Goal: Transaction & Acquisition: Purchase product/service

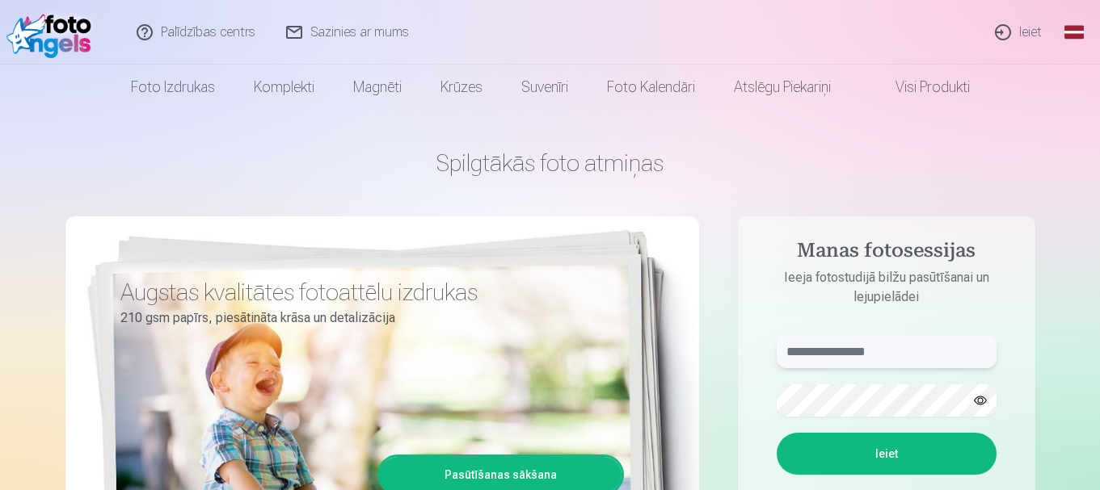
click at [889, 353] on input "text" at bounding box center [886, 352] width 220 height 32
type input "**********"
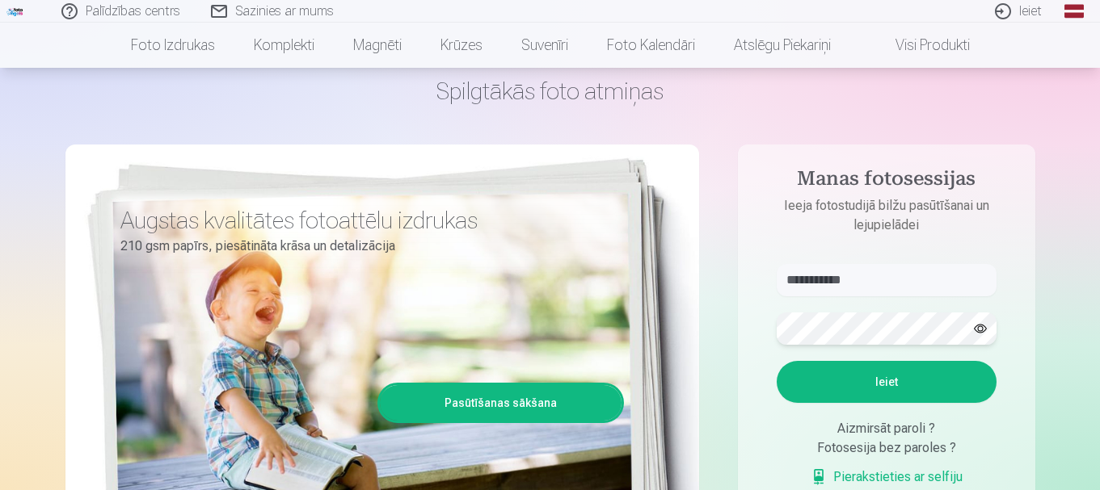
scroll to position [75, 0]
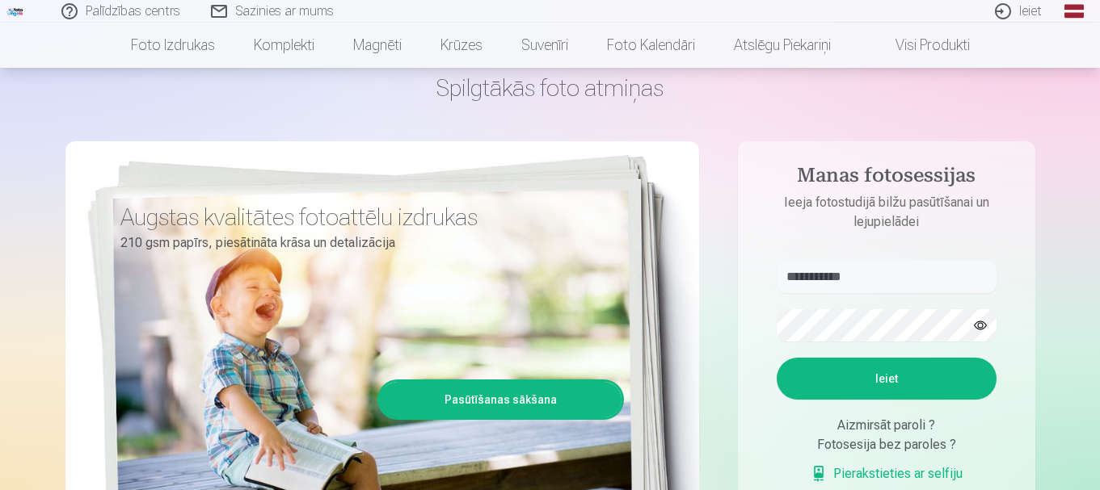
click at [894, 375] on button "Ieiet" at bounding box center [886, 379] width 220 height 42
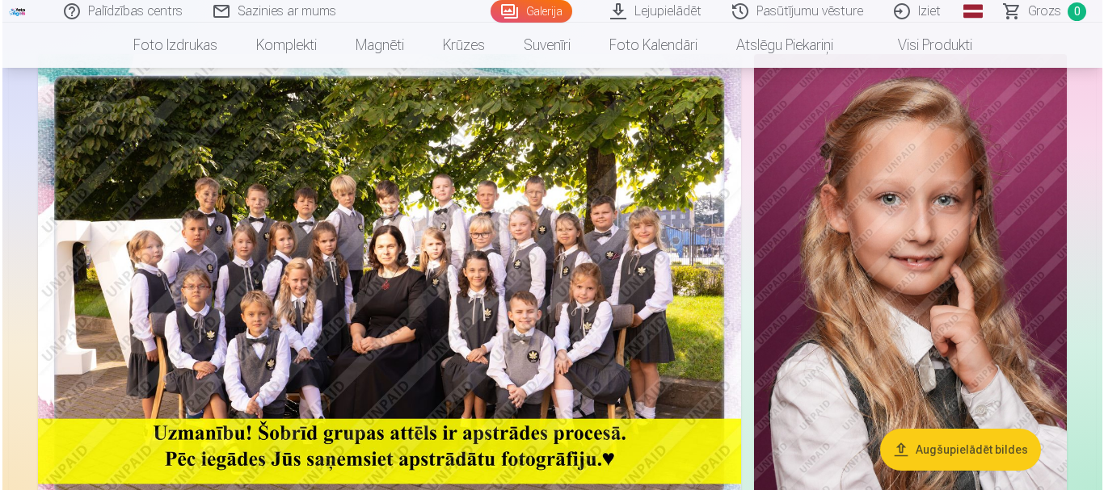
scroll to position [122, 0]
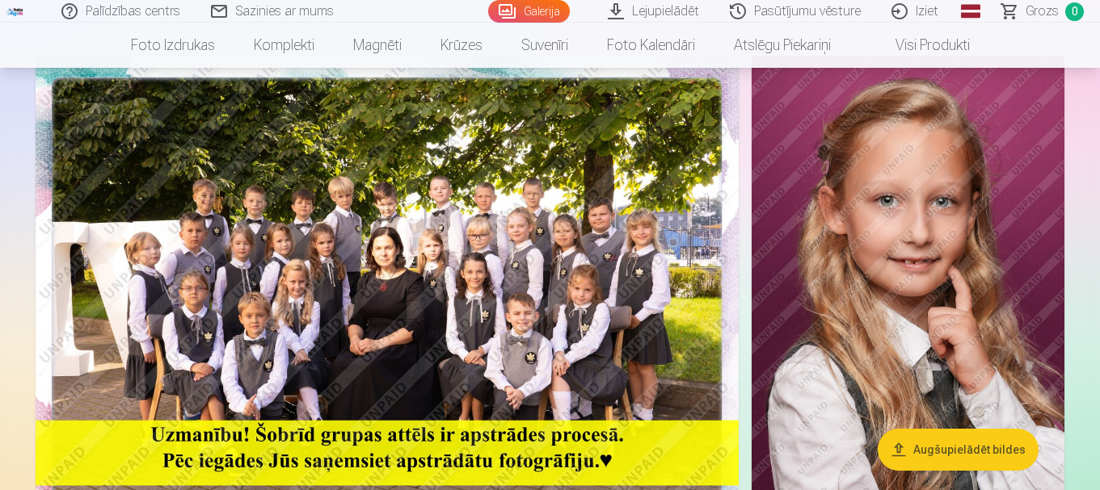
click at [595, 270] on img at bounding box center [387, 290] width 703 height 469
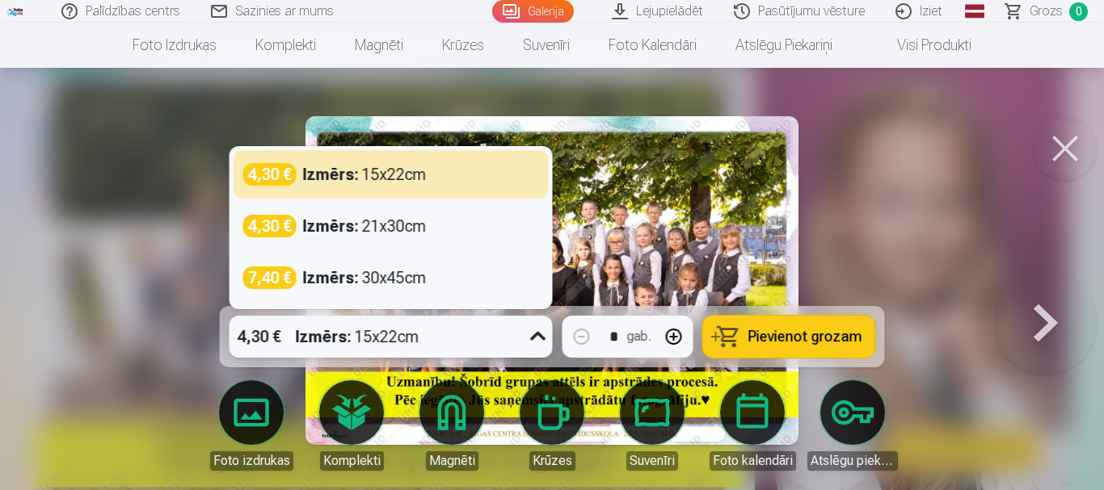
click at [535, 337] on icon at bounding box center [537, 336] width 15 height 9
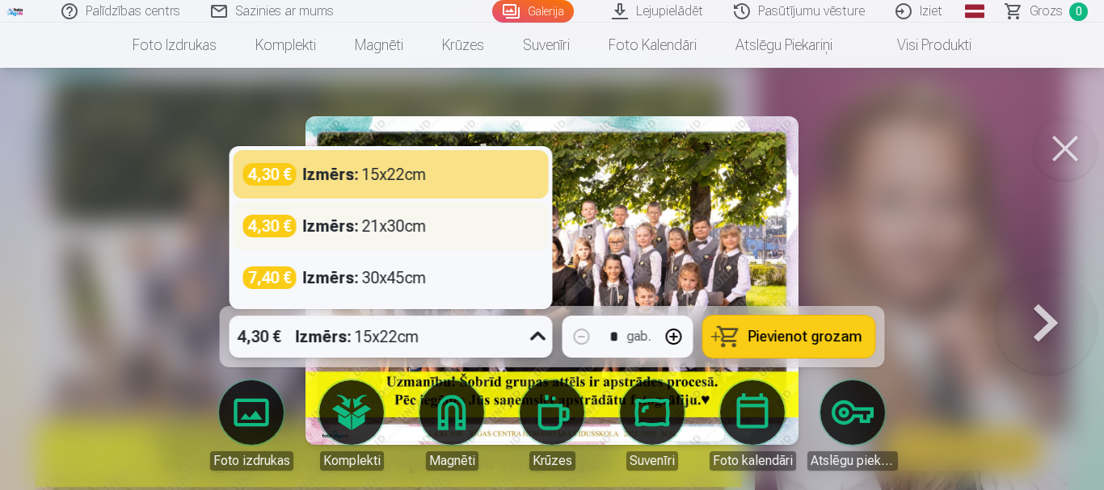
click at [429, 228] on div "4,30 € Izmērs : 21x30cm" at bounding box center [391, 226] width 296 height 23
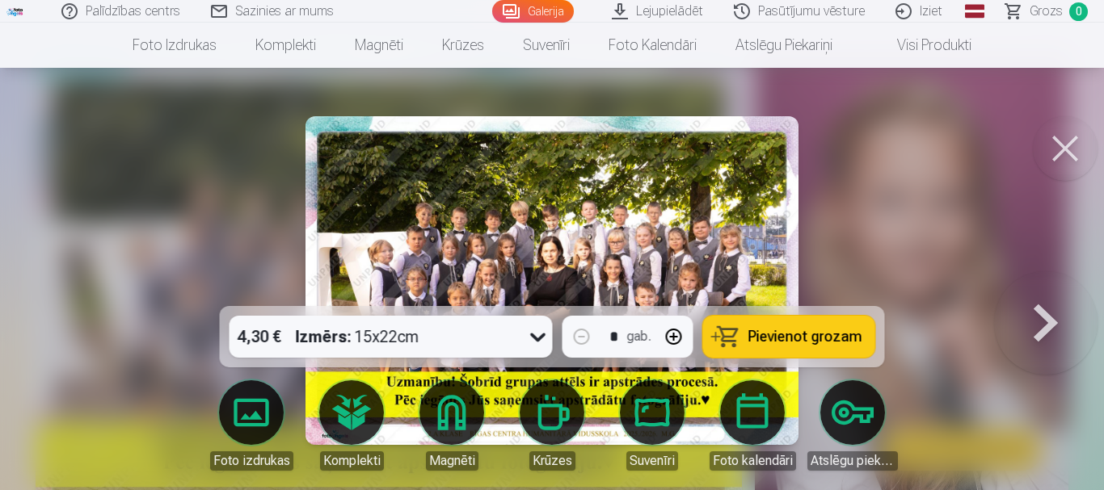
click at [843, 326] on button "Pievienot grozam" at bounding box center [789, 337] width 172 height 42
click at [1032, 290] on button at bounding box center [1045, 280] width 103 height 19
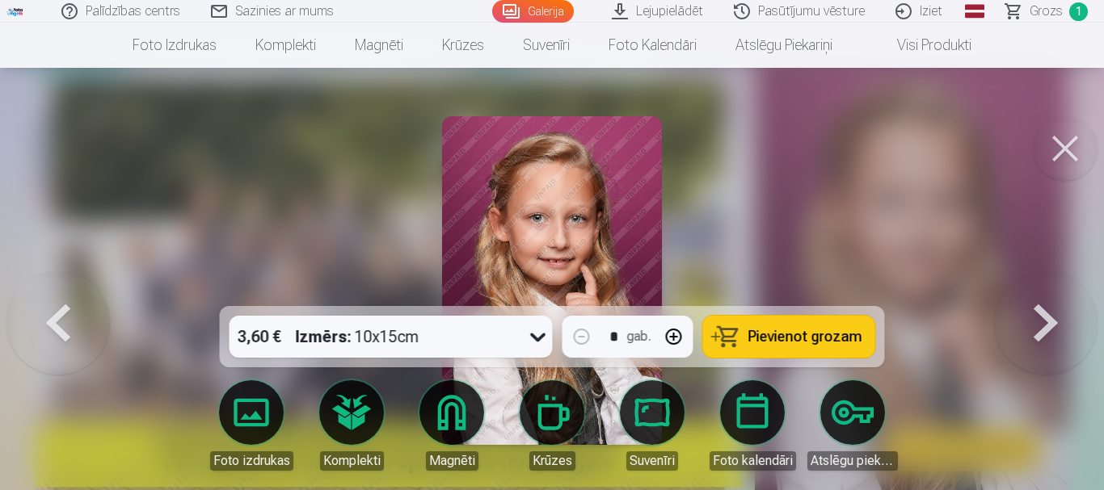
click at [751, 330] on span "Pievienot grozam" at bounding box center [805, 337] width 114 height 15
click at [1033, 290] on button at bounding box center [1045, 280] width 103 height 19
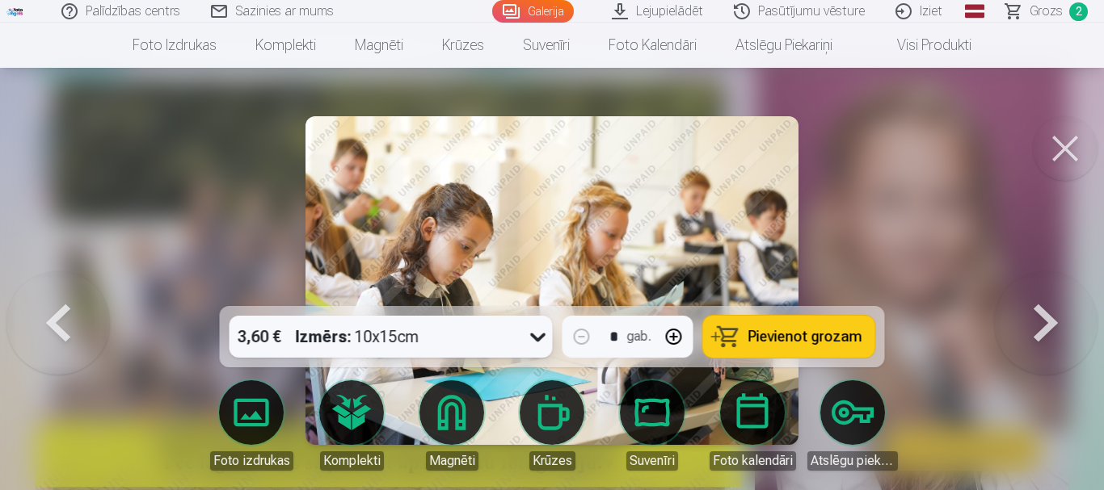
click at [721, 347] on button "Pievienot grozam" at bounding box center [789, 337] width 172 height 42
click at [1052, 290] on button at bounding box center [1045, 280] width 103 height 19
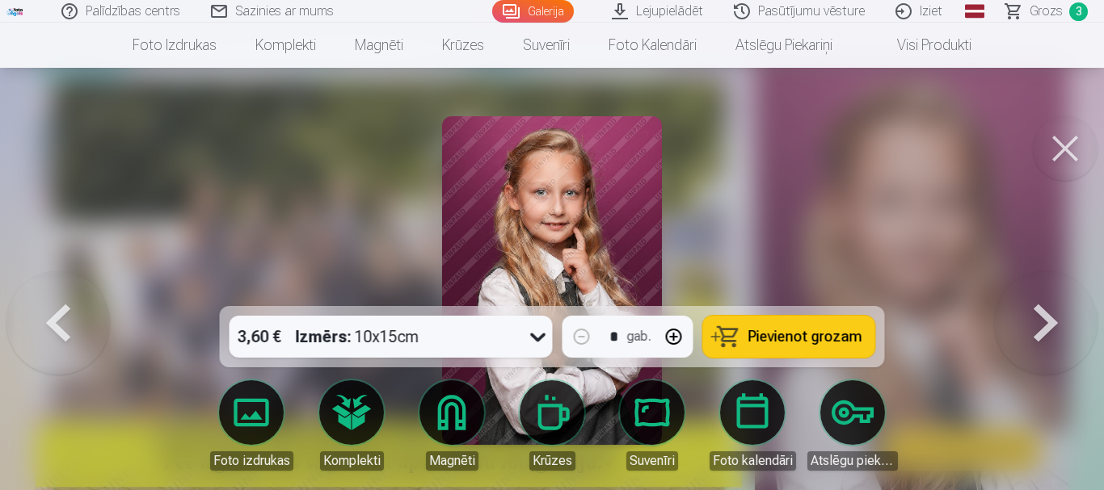
click at [752, 352] on button "Pievienot grozam" at bounding box center [789, 337] width 172 height 42
click at [1050, 290] on button at bounding box center [1045, 280] width 103 height 19
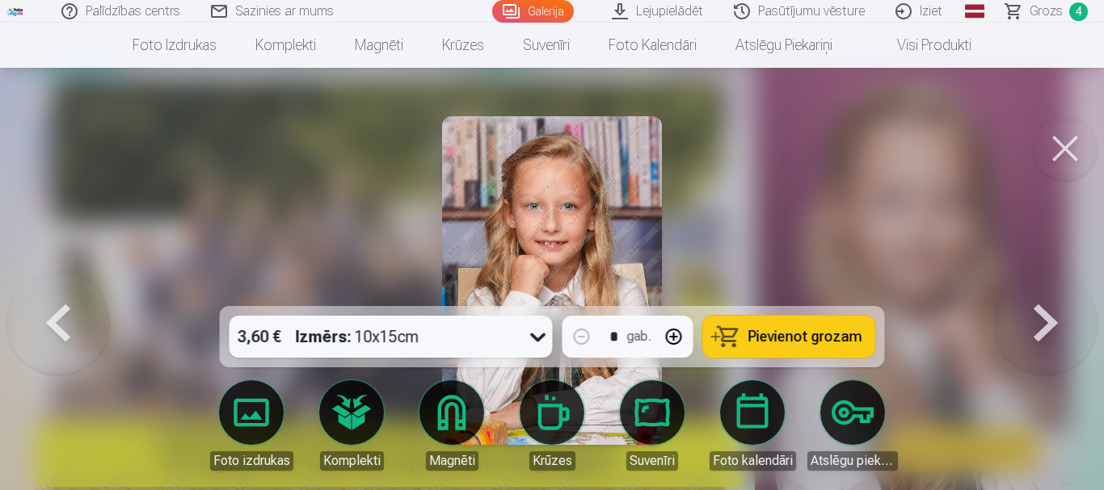
click at [798, 339] on span "Pievienot grozam" at bounding box center [805, 337] width 114 height 15
click at [1036, 290] on button at bounding box center [1045, 280] width 103 height 19
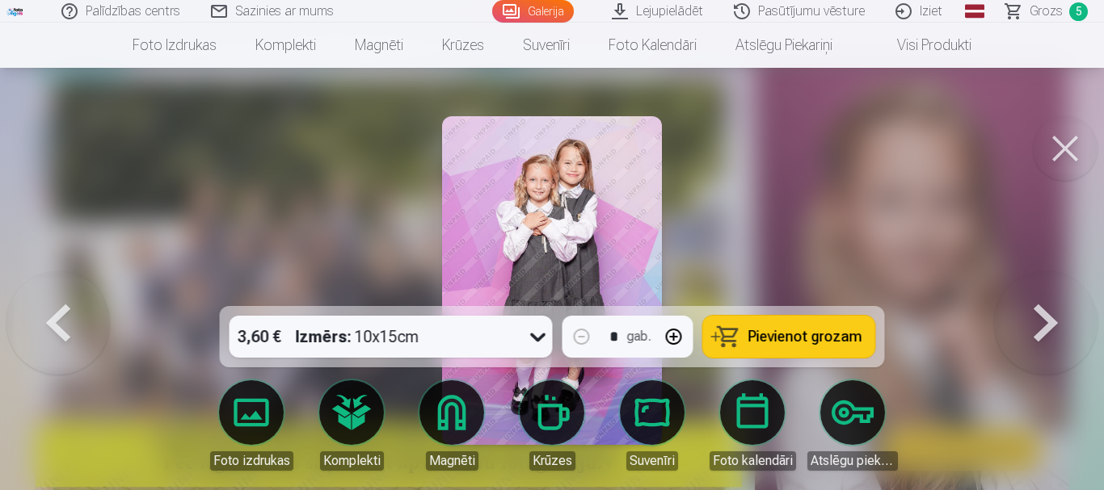
click at [771, 334] on span "Pievienot grozam" at bounding box center [805, 337] width 114 height 15
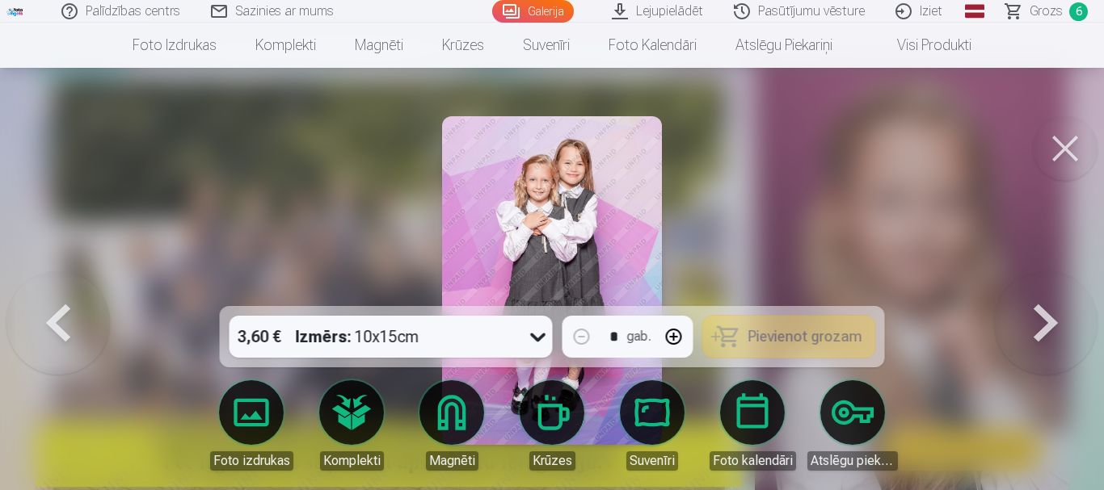
click at [1027, 290] on button at bounding box center [1045, 280] width 103 height 19
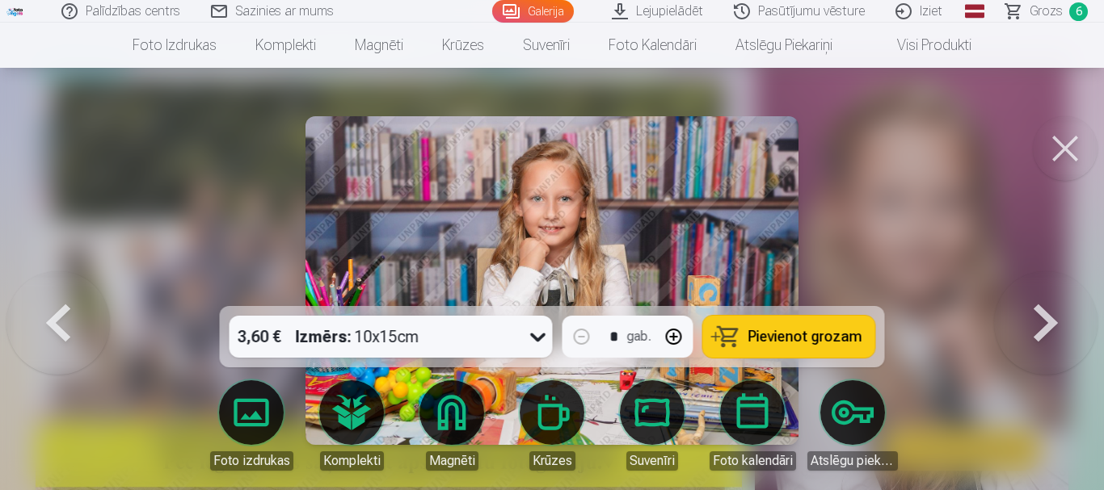
click at [782, 333] on span "Pievienot grozam" at bounding box center [805, 337] width 114 height 15
click at [1057, 290] on button at bounding box center [1045, 280] width 103 height 19
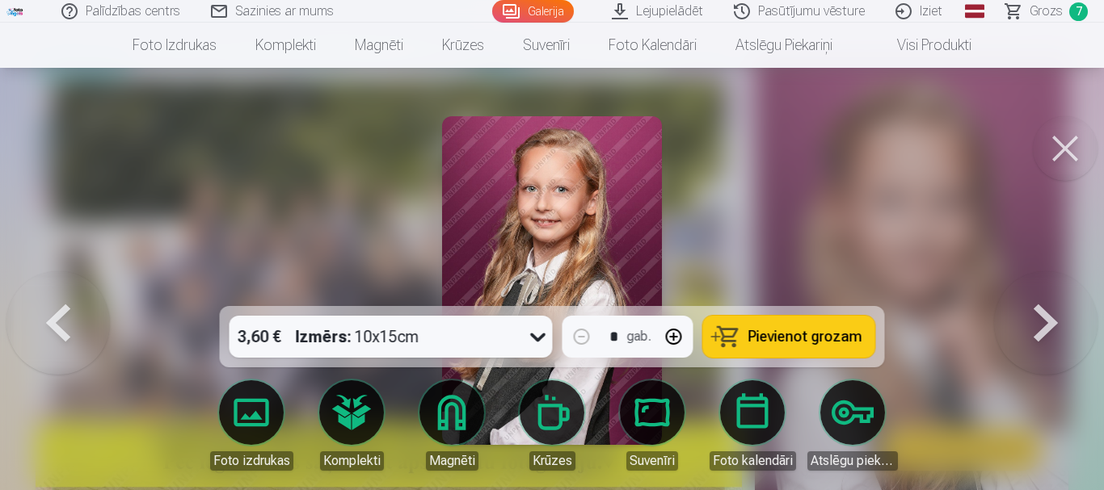
click at [756, 333] on span "Pievienot grozam" at bounding box center [805, 337] width 114 height 15
click at [1029, 290] on button at bounding box center [1045, 280] width 103 height 19
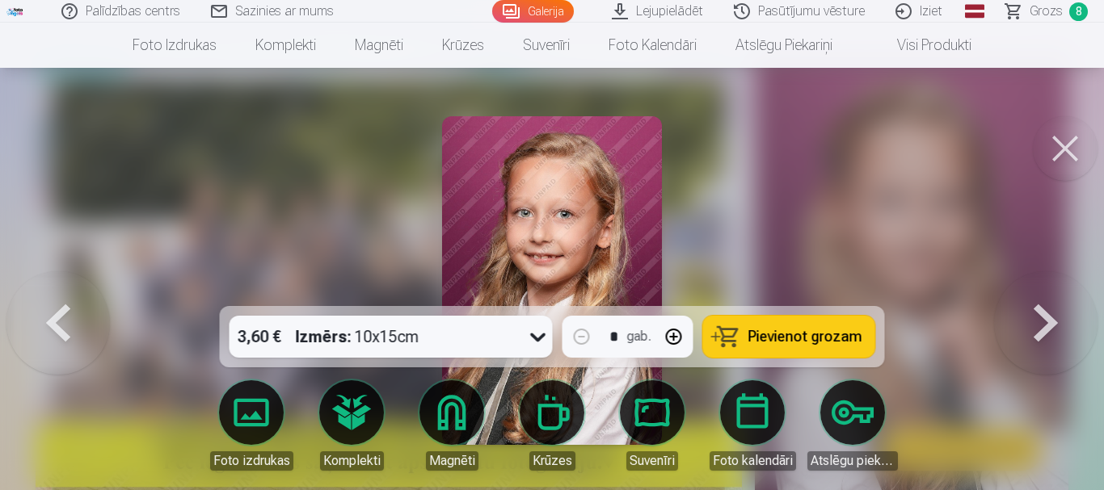
click at [1029, 290] on button at bounding box center [1045, 280] width 103 height 19
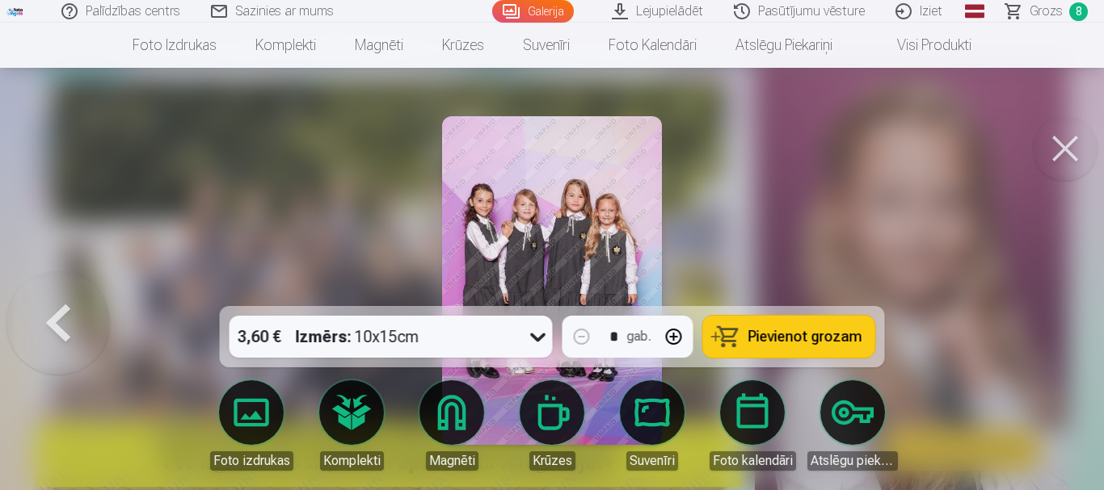
click at [761, 336] on span "Pievienot grozam" at bounding box center [805, 337] width 114 height 15
click at [1041, 14] on span "Grozs" at bounding box center [1045, 11] width 33 height 19
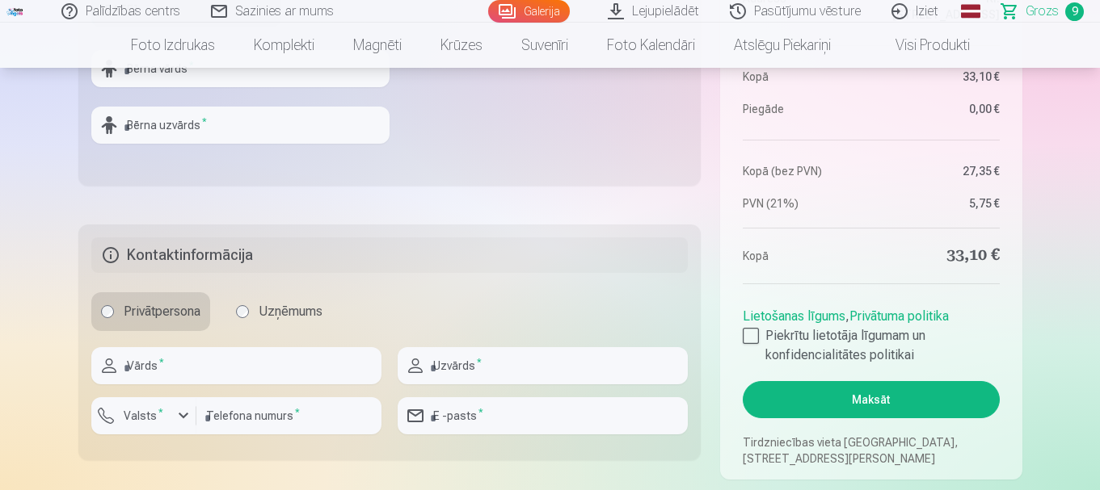
scroll to position [673, 0]
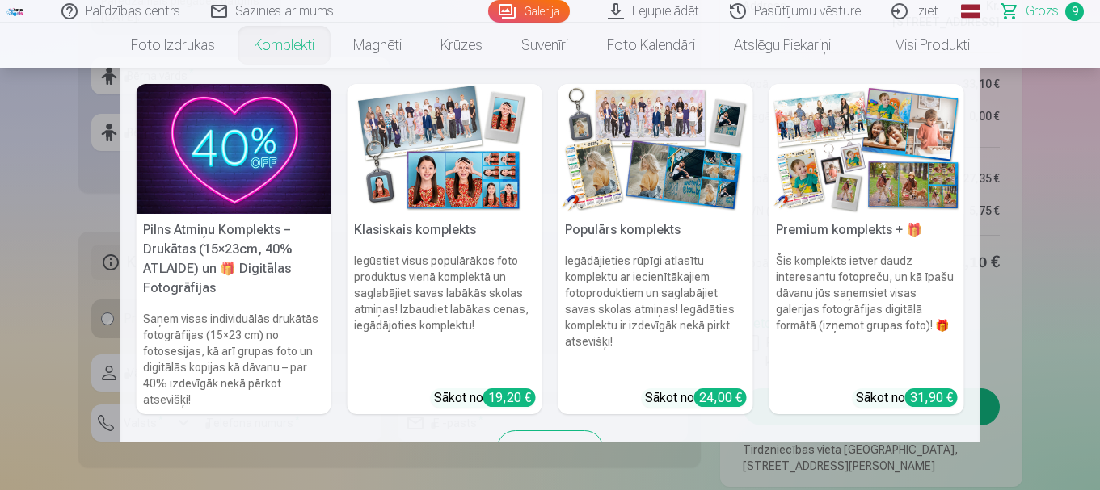
click at [99, 113] on nav "Pilns Atmiņu Komplekts – Drukātas (15×23cm, 40% ATLAIDE) un 🎁 Digitālas Fotogrā…" at bounding box center [550, 255] width 1100 height 374
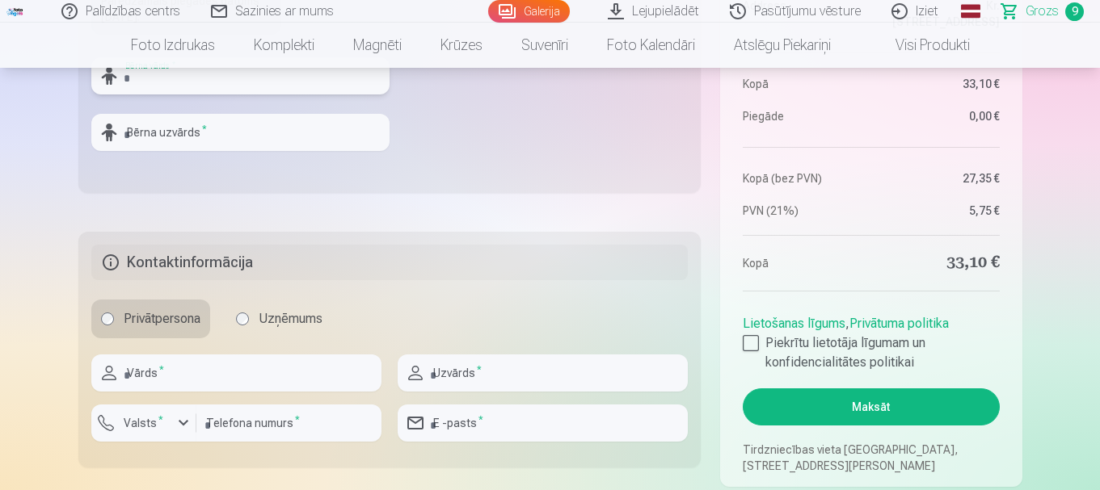
click at [133, 85] on input "text" at bounding box center [240, 75] width 298 height 37
type input "******"
click at [225, 363] on input "text" at bounding box center [236, 373] width 290 height 37
type input "*****"
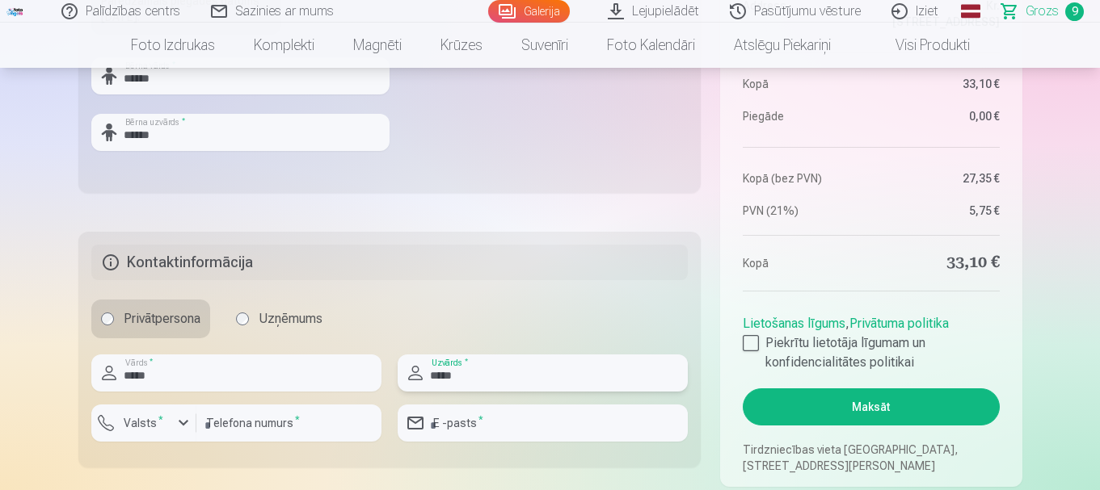
type input "*****"
click at [166, 427] on label "Valsts *" at bounding box center [143, 423] width 53 height 16
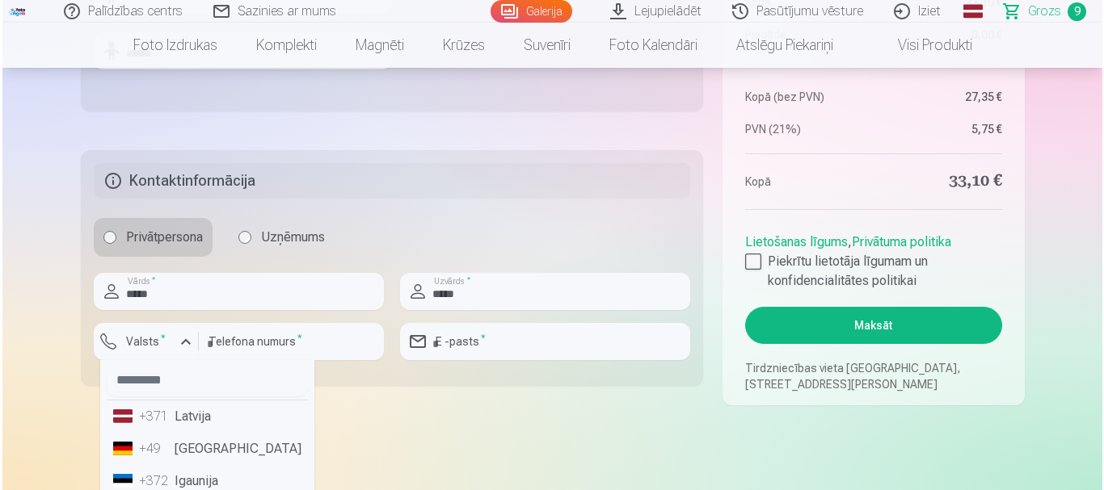
scroll to position [0, 0]
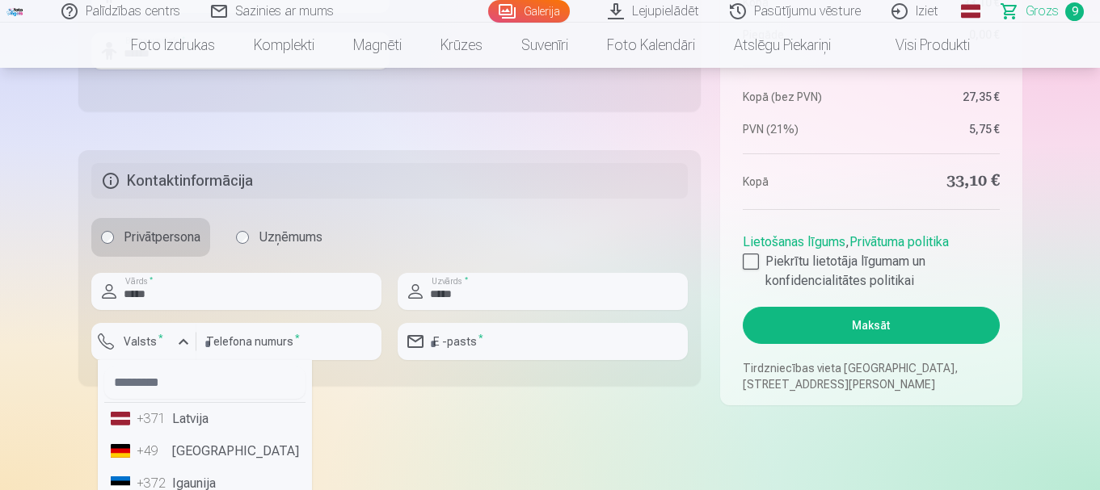
click at [200, 427] on li "+371 Latvija" at bounding box center [204, 419] width 201 height 32
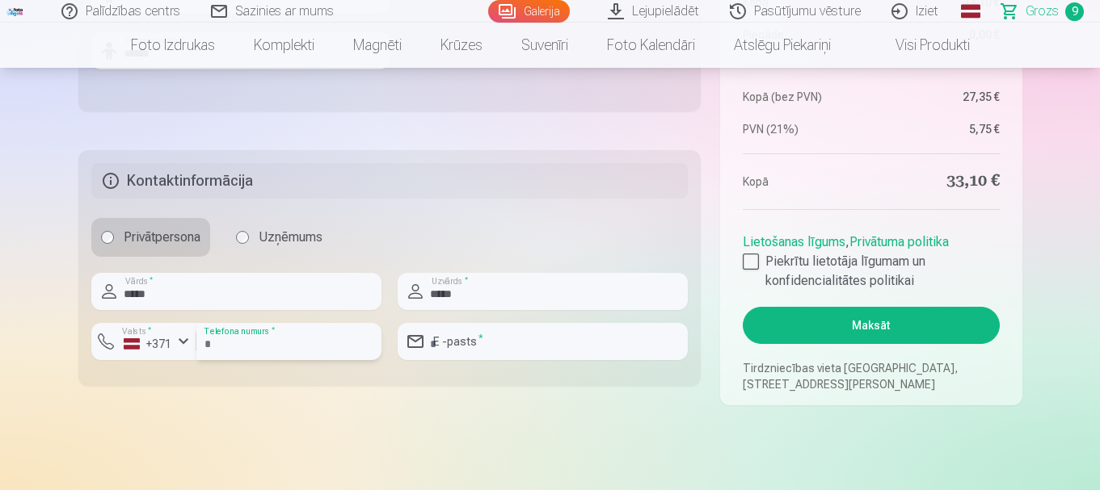
click at [282, 347] on input "number" at bounding box center [288, 341] width 185 height 37
type input "********"
click at [547, 346] on input "email" at bounding box center [542, 341] width 290 height 37
type input "**********"
click at [754, 265] on div at bounding box center [750, 262] width 16 height 16
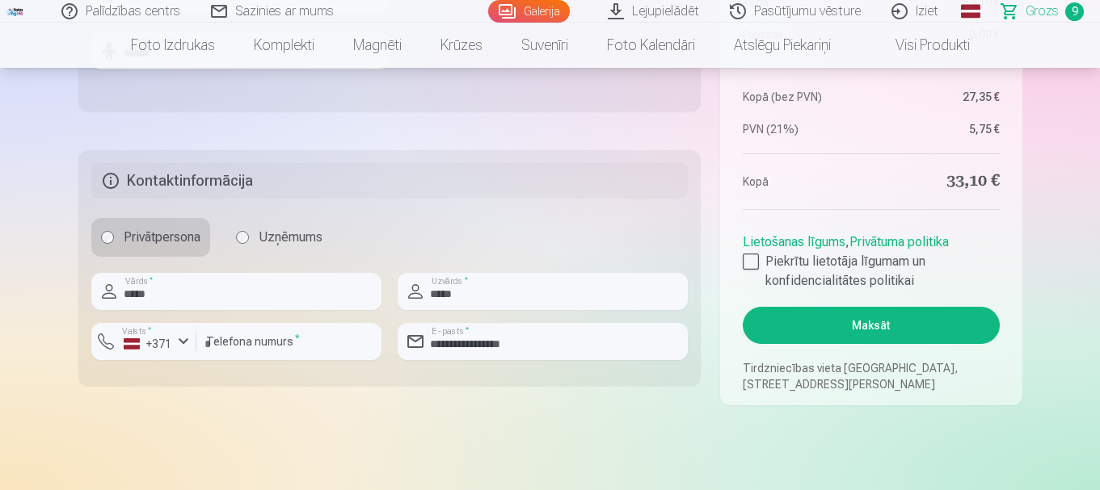
click at [888, 321] on button "Maksāt" at bounding box center [870, 325] width 256 height 37
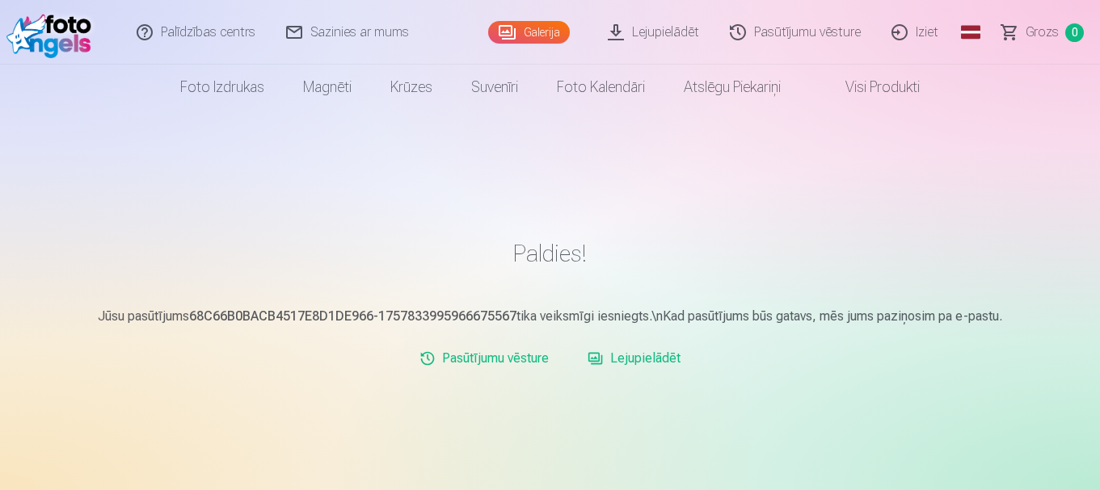
click at [661, 24] on link "Lejupielādēt" at bounding box center [654, 32] width 122 height 65
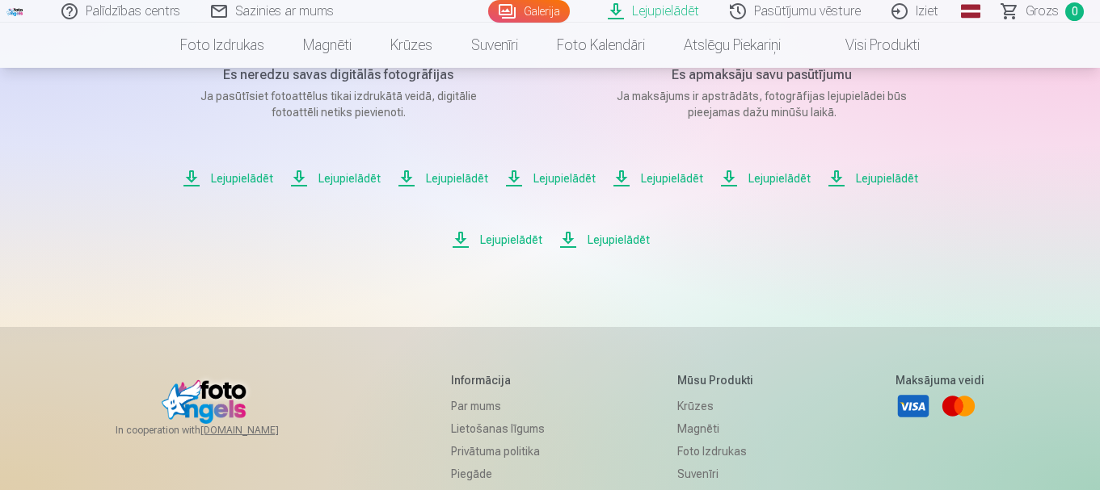
scroll to position [251, 0]
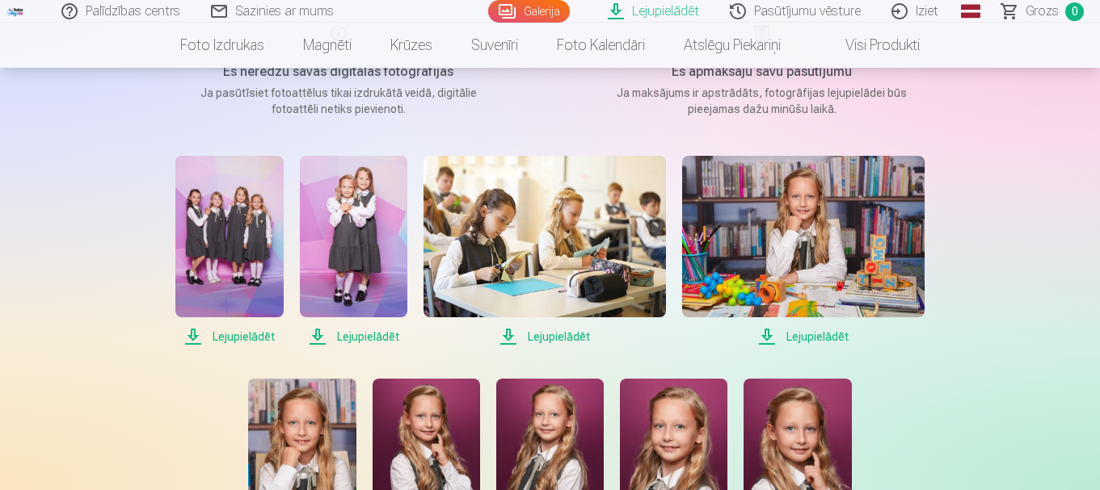
click at [215, 342] on span "Lejupielādēt" at bounding box center [228, 336] width 107 height 19
click at [355, 336] on span "Lejupielādēt" at bounding box center [353, 336] width 107 height 19
click at [547, 342] on span "Lejupielādēt" at bounding box center [544, 336] width 242 height 19
click at [826, 337] on span "Lejupielādēt" at bounding box center [803, 336] width 242 height 19
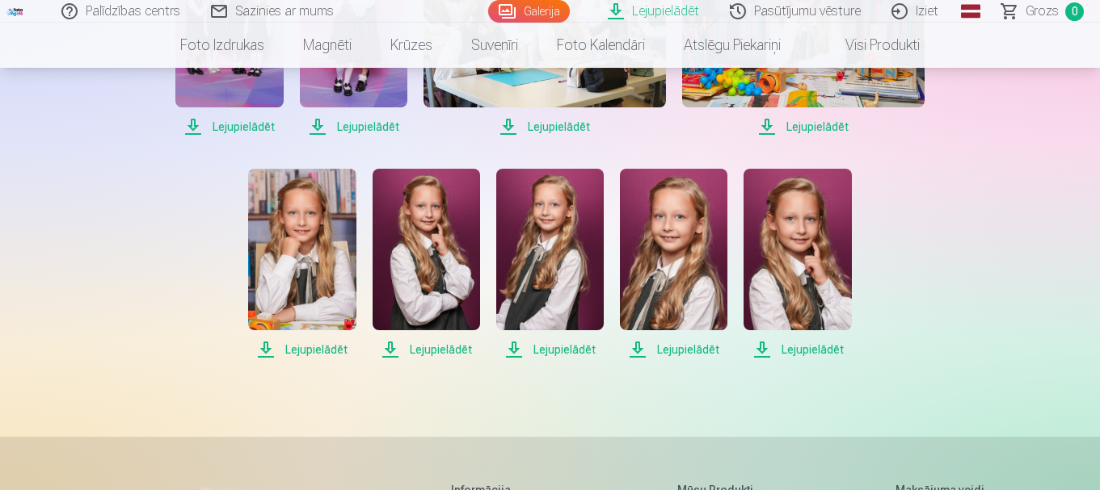
scroll to position [465, 0]
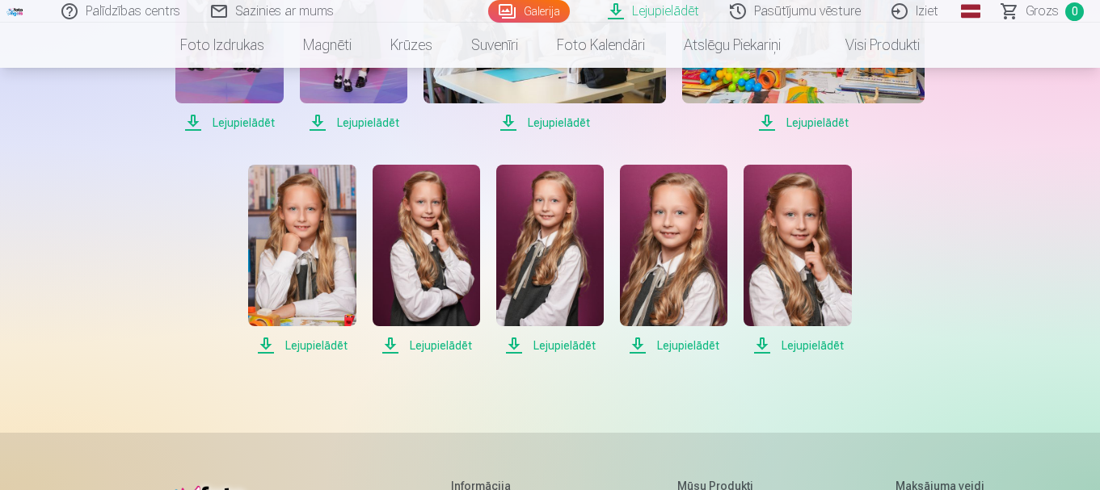
click at [826, 337] on span "Lejupielādēt" at bounding box center [796, 345] width 107 height 19
click at [305, 348] on span "Lejupielādēt" at bounding box center [301, 345] width 107 height 19
click at [420, 355] on span "Lejupielādēt" at bounding box center [425, 345] width 107 height 19
click at [559, 343] on span "Lejupielādēt" at bounding box center [549, 345] width 107 height 19
click at [689, 349] on span "Lejupielādēt" at bounding box center [673, 345] width 107 height 19
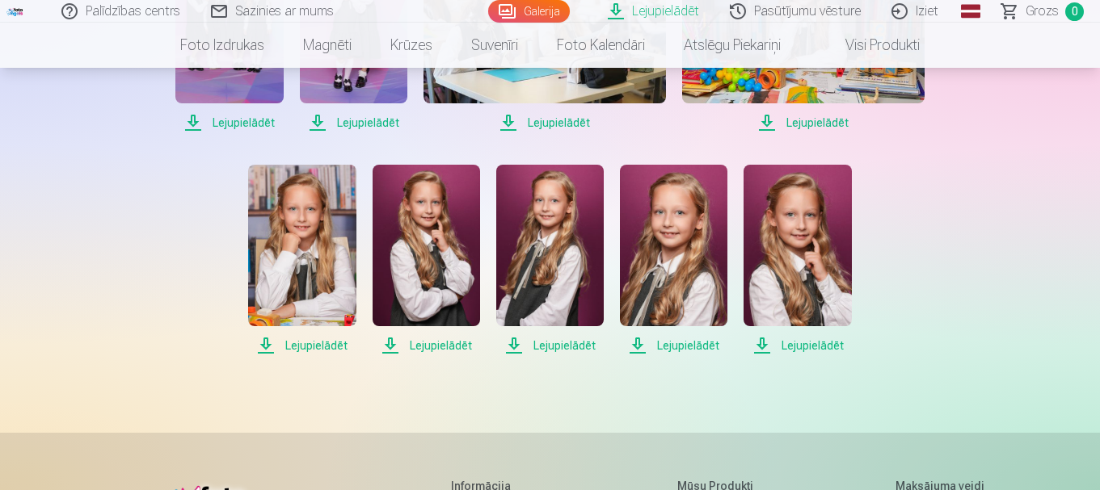
click at [809, 346] on span "Lejupielādēt" at bounding box center [796, 345] width 107 height 19
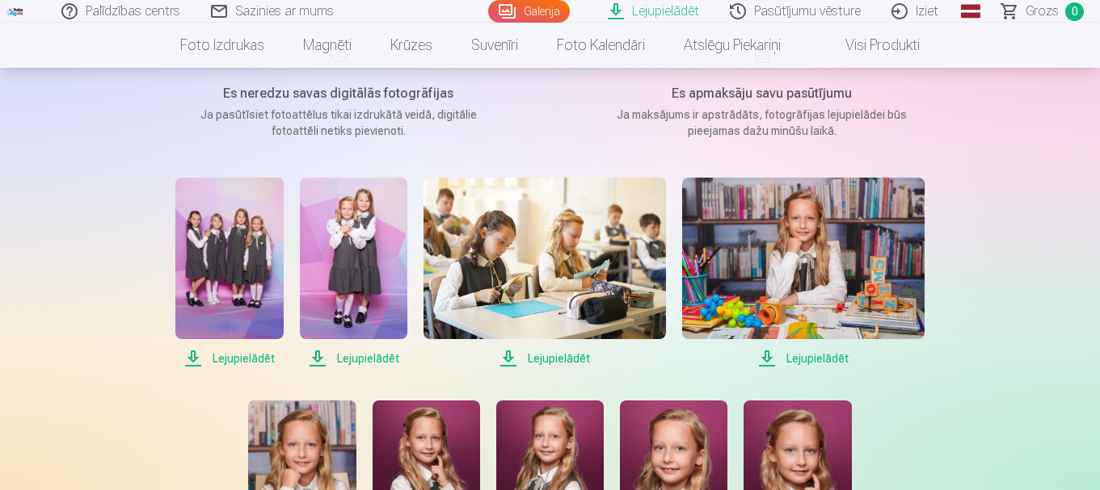
scroll to position [0, 0]
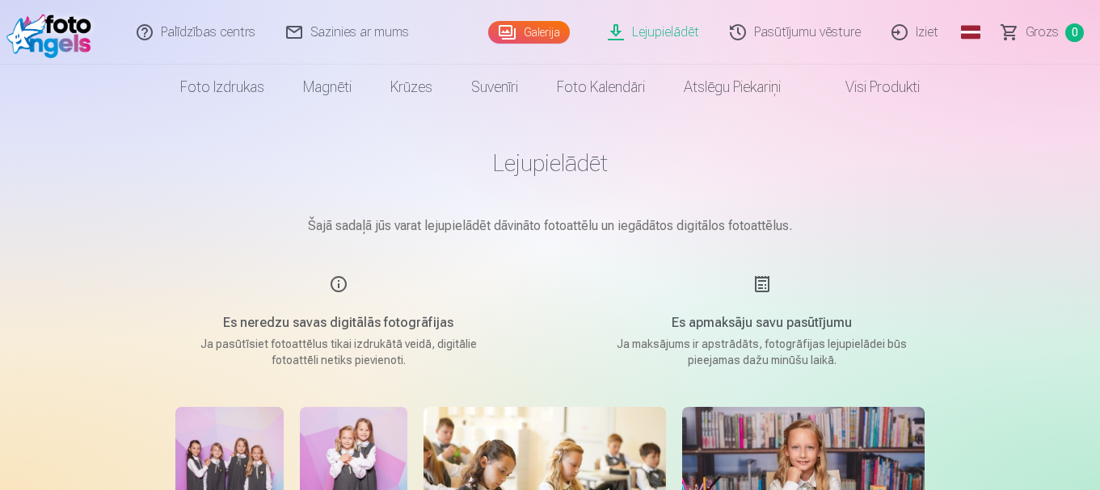
click at [562, 33] on link "Galerija" at bounding box center [529, 32] width 82 height 23
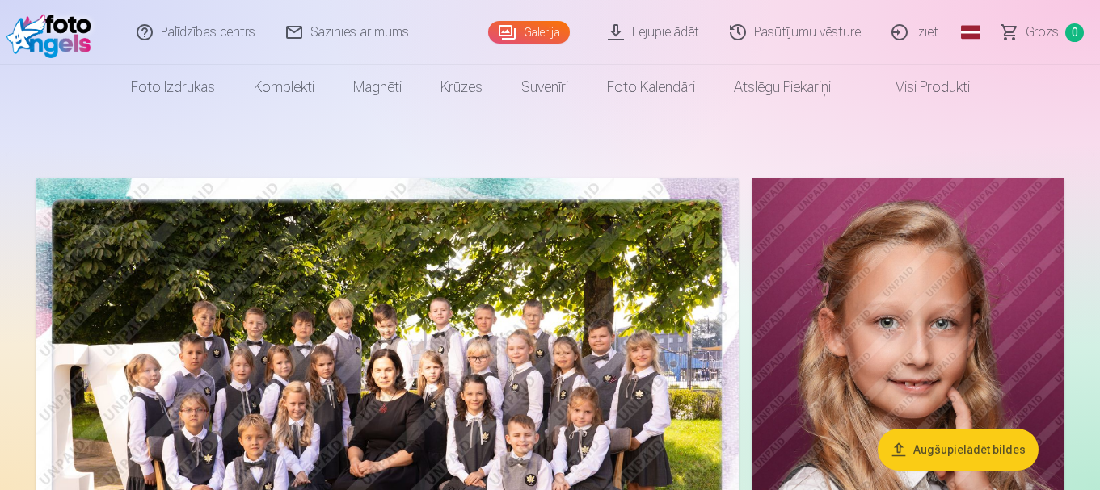
click at [821, 41] on link "Pasūtījumu vēsture" at bounding box center [796, 32] width 162 height 65
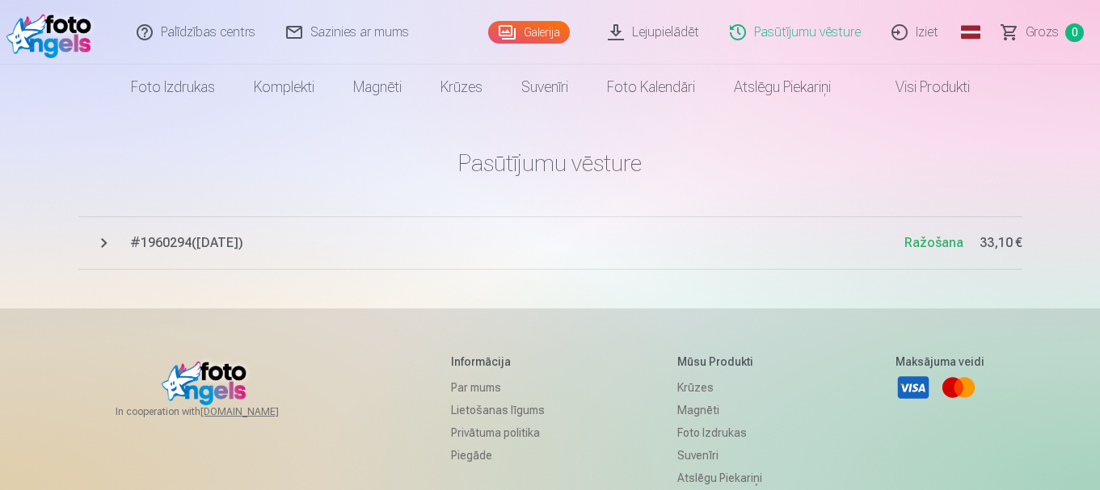
click at [916, 41] on link "Iziet" at bounding box center [916, 32] width 78 height 65
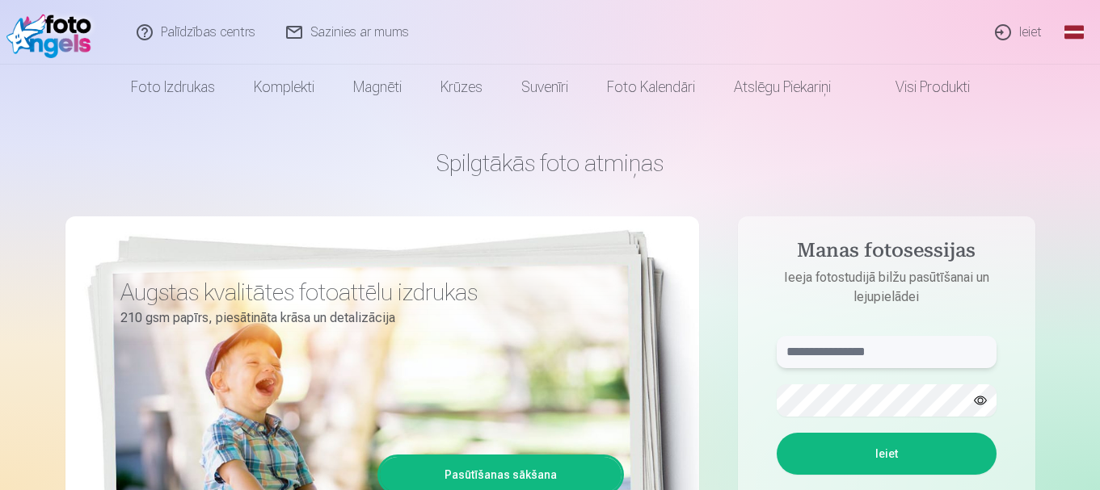
click at [848, 342] on input "text" at bounding box center [886, 352] width 220 height 32
